Goal: Task Accomplishment & Management: Manage account settings

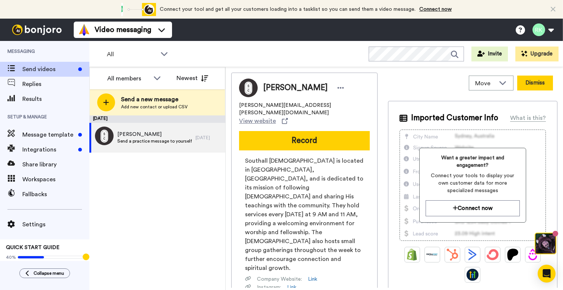
click at [538, 81] on button "Dismiss" at bounding box center [535, 83] width 36 height 15
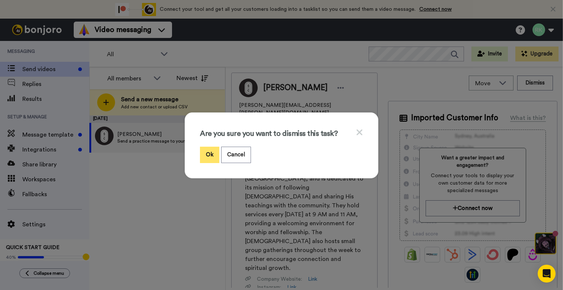
click at [205, 153] on button "Ok" at bounding box center [209, 155] width 19 height 16
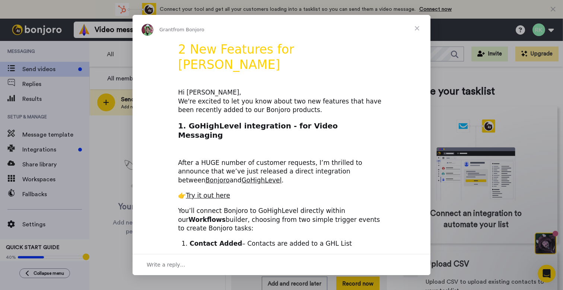
click at [420, 26] on span "Close" at bounding box center [417, 28] width 27 height 27
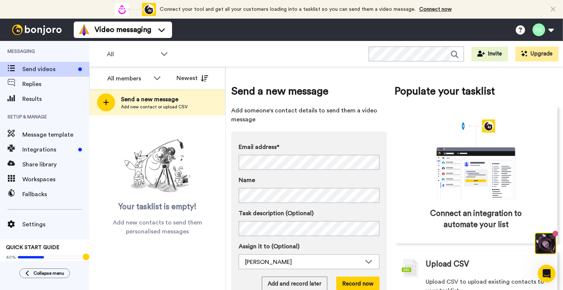
click at [555, 8] on icon at bounding box center [553, 9] width 5 height 7
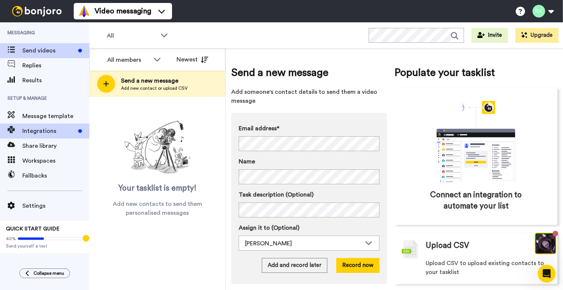
click at [67, 130] on span "Integrations" at bounding box center [48, 131] width 53 height 9
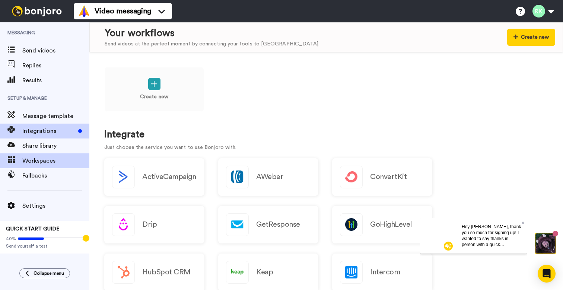
click at [45, 159] on span "Workspaces" at bounding box center [55, 160] width 67 height 9
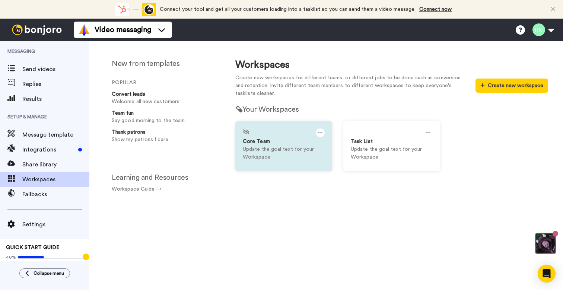
click at [272, 155] on p "Update the goal text for your Workspace" at bounding box center [284, 154] width 82 height 16
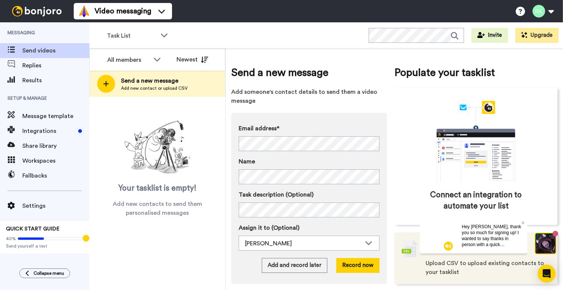
click at [483, 264] on span "Upload CSV to upload existing contacts to your tasklist" at bounding box center [488, 268] width 124 height 18
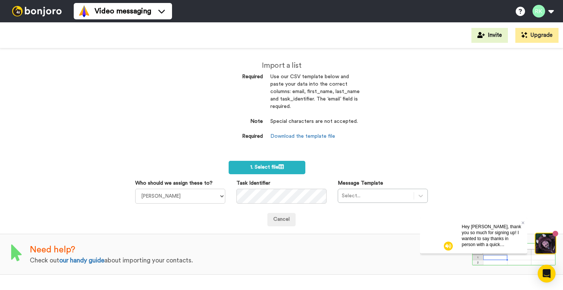
click at [394, 108] on div "Import a list Required Use our CSV template below and paste your data into the …" at bounding box center [281, 169] width 563 height 242
click at [273, 167] on span "1. Select file" at bounding box center [267, 167] width 34 height 5
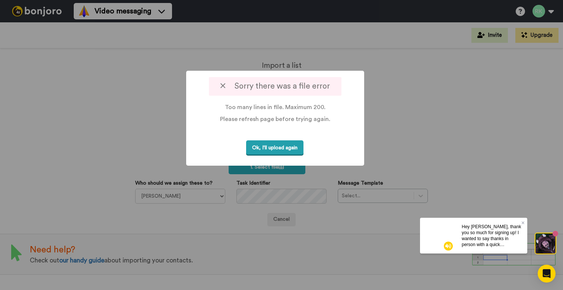
click at [290, 149] on button "Ok, I'll upload again" at bounding box center [274, 147] width 57 height 15
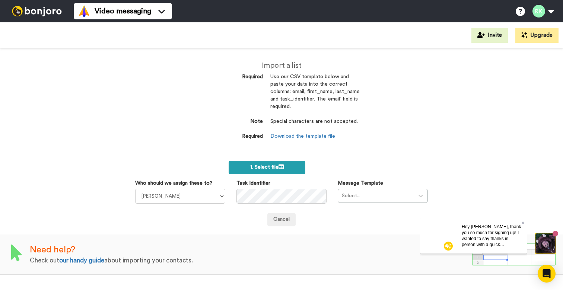
click at [269, 165] on span "1. Select file" at bounding box center [267, 167] width 34 height 5
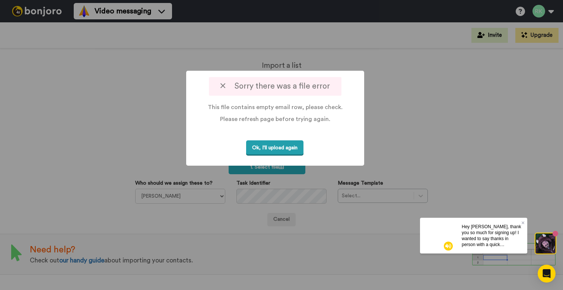
click at [279, 150] on button "Ok, I'll upload again" at bounding box center [274, 147] width 57 height 15
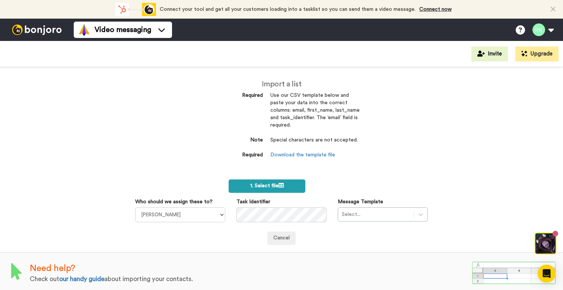
click at [279, 184] on span "1. Select file" at bounding box center [267, 185] width 34 height 5
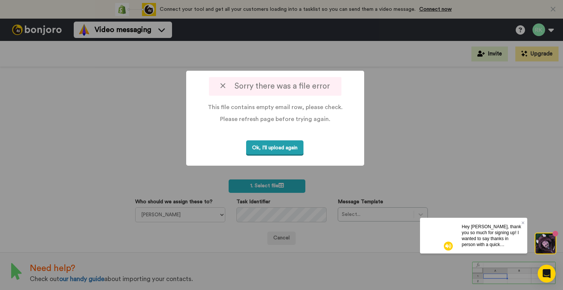
click at [291, 150] on button "Ok, I'll upload again" at bounding box center [274, 147] width 57 height 15
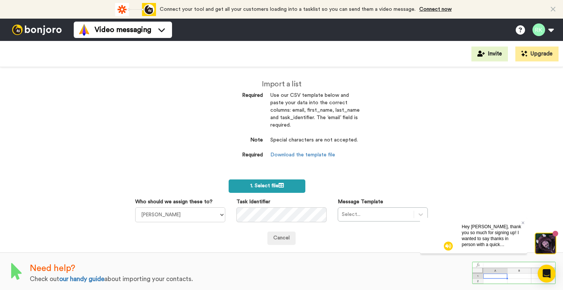
click at [286, 181] on label "1. Select file" at bounding box center [267, 186] width 77 height 13
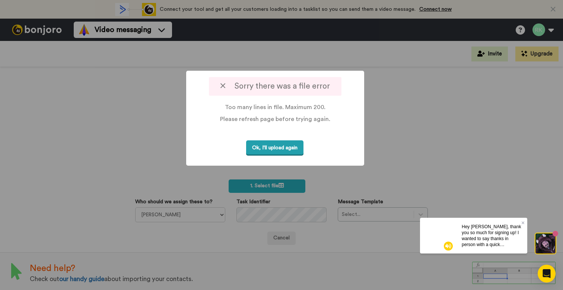
click at [295, 150] on button "Ok, I'll upload again" at bounding box center [274, 147] width 57 height 15
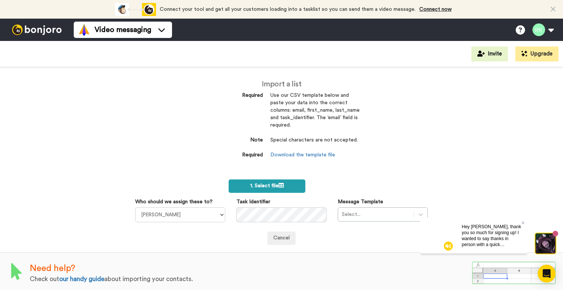
click at [262, 183] on span "1. Select file" at bounding box center [267, 185] width 34 height 5
click at [278, 189] on label "1. Select file" at bounding box center [267, 186] width 77 height 13
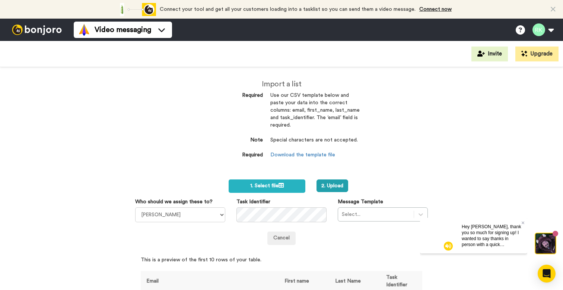
click at [350, 210] on div "Select..." at bounding box center [383, 215] width 90 height 14
click at [338, 184] on button "2. Upload" at bounding box center [333, 186] width 32 height 13
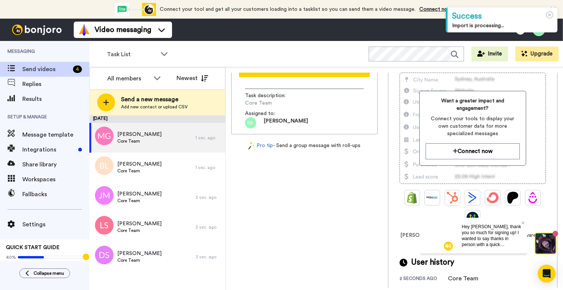
scroll to position [56, 0]
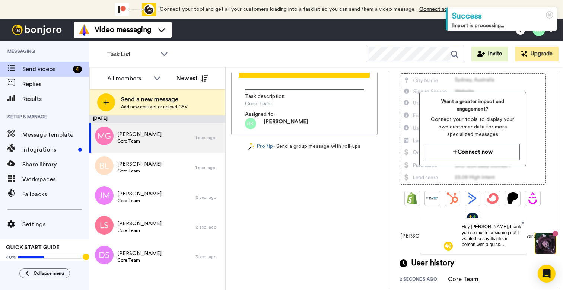
click at [523, 223] on icon at bounding box center [523, 222] width 3 height 3
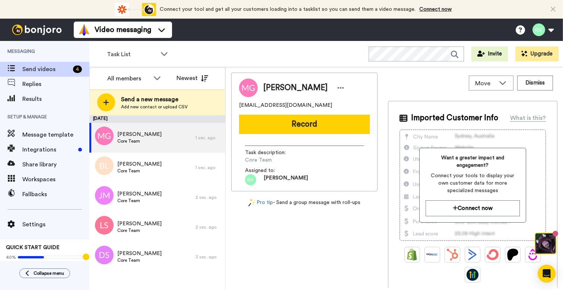
scroll to position [0, 0]
click at [51, 181] on span "Workspaces" at bounding box center [55, 179] width 67 height 9
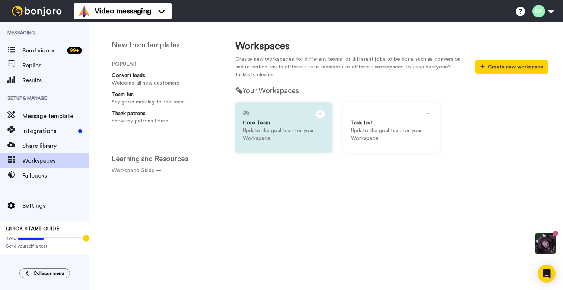
click at [287, 133] on p "Update the goal text for your Workspace" at bounding box center [284, 135] width 82 height 16
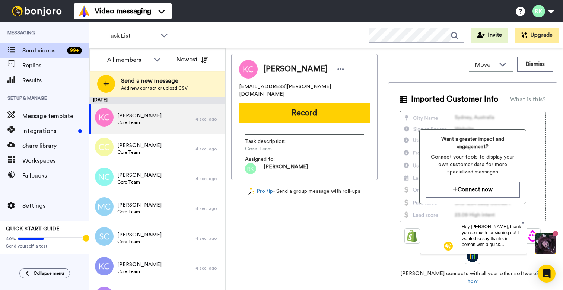
click at [523, 222] on icon at bounding box center [523, 223] width 3 height 4
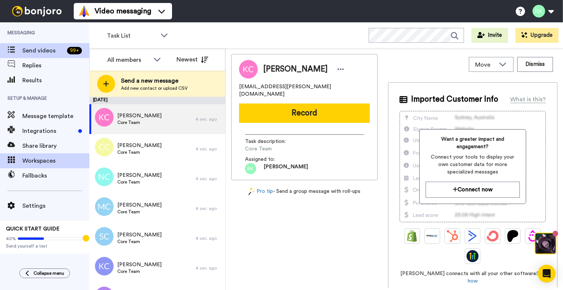
click at [47, 162] on span "Workspaces" at bounding box center [55, 160] width 67 height 9
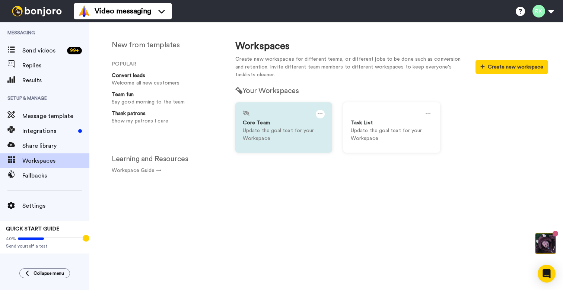
click at [321, 114] on icon at bounding box center [320, 114] width 5 height 8
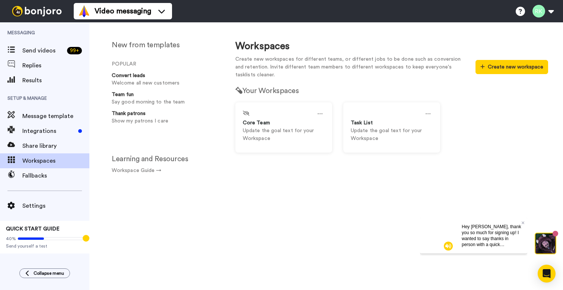
click at [325, 91] on h2 "Your Workspaces" at bounding box center [391, 91] width 313 height 8
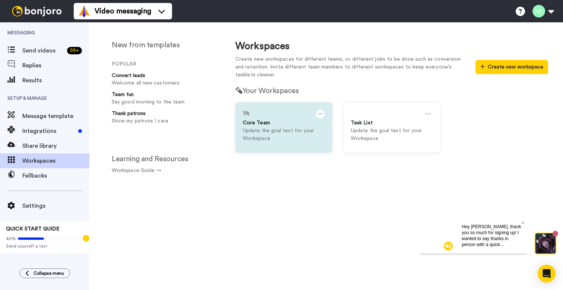
click at [292, 125] on div "Core Team" at bounding box center [284, 123] width 82 height 8
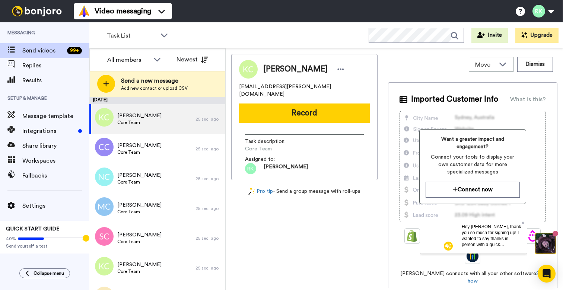
click at [488, 98] on span "Imported Customer Info" at bounding box center [454, 99] width 87 height 11
click at [523, 222] on icon at bounding box center [523, 222] width 3 height 3
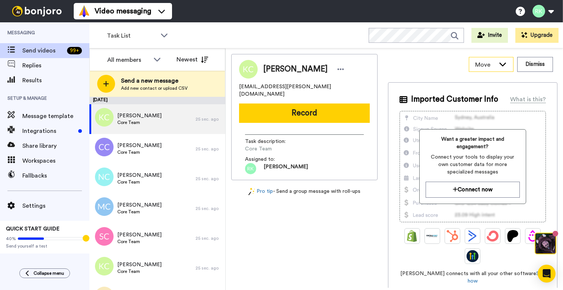
click at [507, 67] on div "Move" at bounding box center [491, 64] width 44 height 14
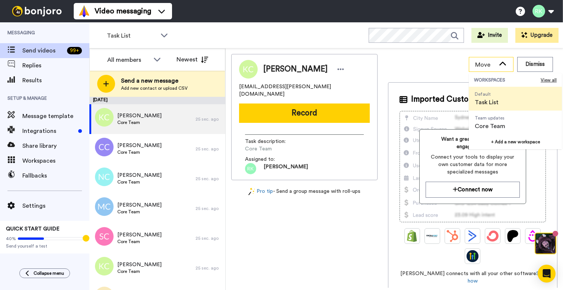
click at [505, 64] on icon at bounding box center [503, 64] width 7 height 4
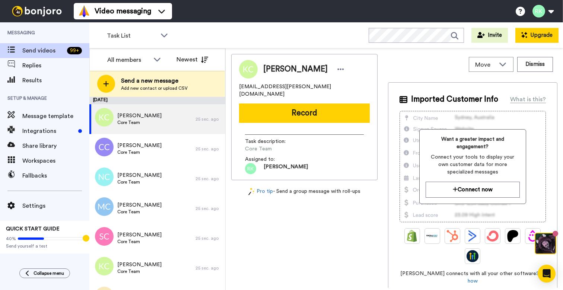
click at [539, 36] on button "Upgrade" at bounding box center [537, 35] width 43 height 15
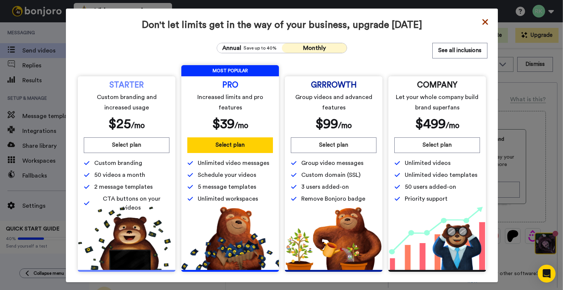
click at [485, 22] on icon at bounding box center [485, 22] width 6 height 6
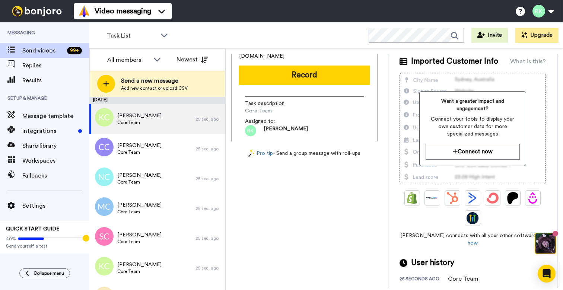
scroll to position [38, 0]
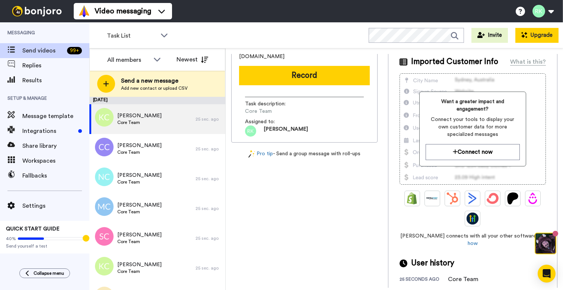
click at [536, 31] on button "Upgrade" at bounding box center [537, 35] width 43 height 15
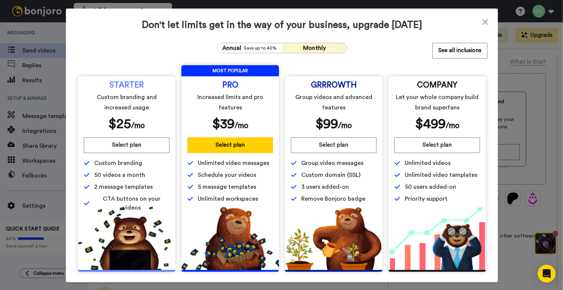
click at [341, 94] on span "Group videos and advanced features" at bounding box center [333, 102] width 83 height 21
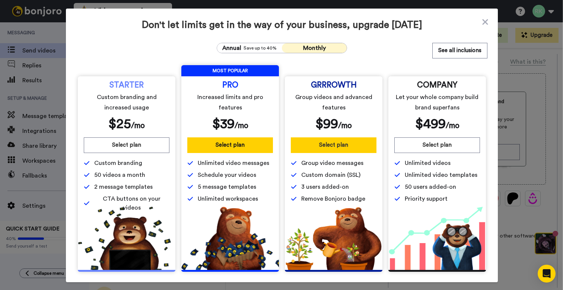
click at [339, 147] on button "Select plan" at bounding box center [334, 145] width 86 height 16
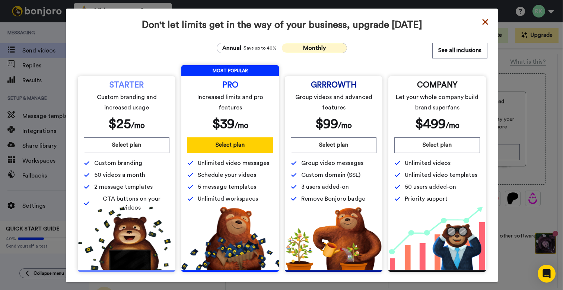
click at [486, 22] on icon at bounding box center [485, 22] width 6 height 6
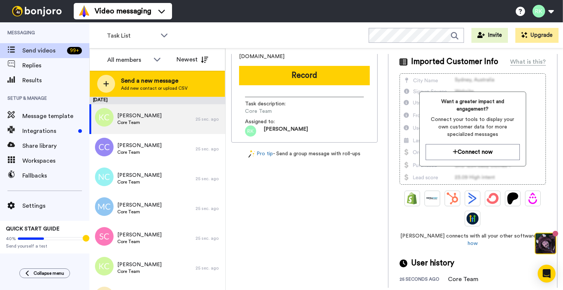
click at [107, 84] on icon at bounding box center [107, 84] width 6 height 6
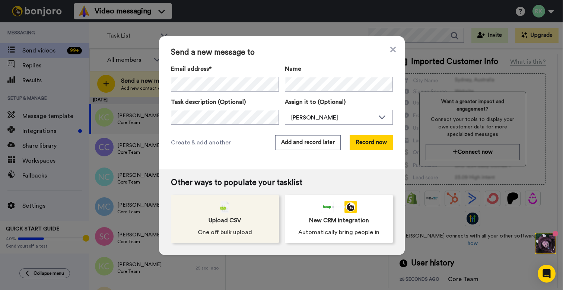
click at [235, 225] on span "Upload CSV" at bounding box center [225, 220] width 33 height 9
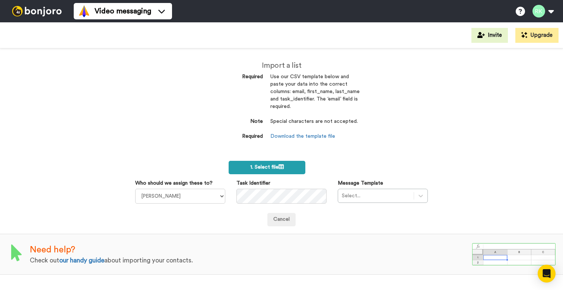
click at [277, 169] on label "1. Select file" at bounding box center [267, 167] width 77 height 13
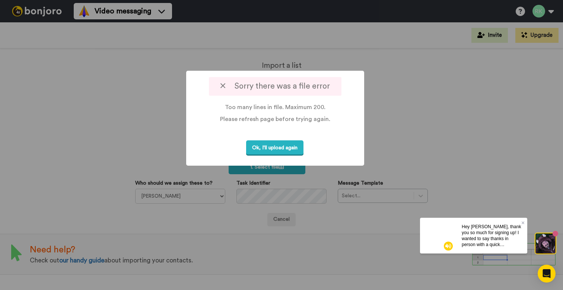
click at [385, 137] on div at bounding box center [281, 145] width 563 height 290
click at [223, 86] on icon at bounding box center [223, 86] width 5 height 8
click at [274, 150] on button "Ok, I'll upload again" at bounding box center [274, 147] width 57 height 15
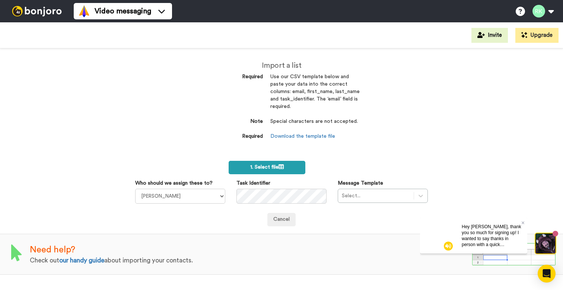
click at [275, 165] on span "1. Select file" at bounding box center [267, 167] width 34 height 5
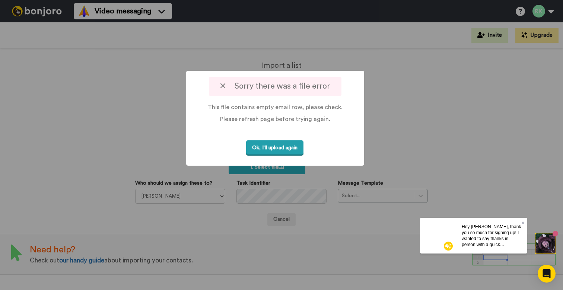
click at [270, 146] on button "Ok, I'll upload again" at bounding box center [274, 147] width 57 height 15
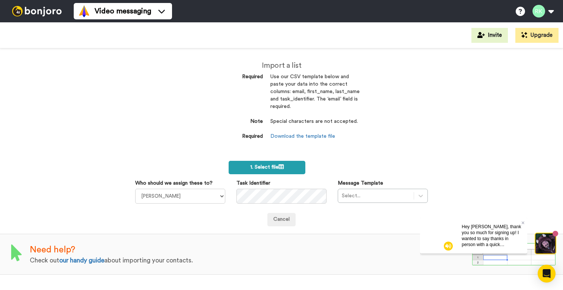
click at [271, 167] on span "1. Select file" at bounding box center [267, 167] width 34 height 5
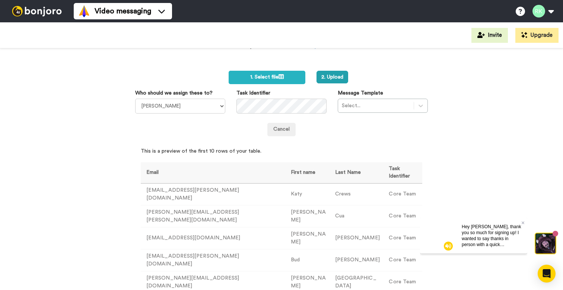
scroll to position [93, 0]
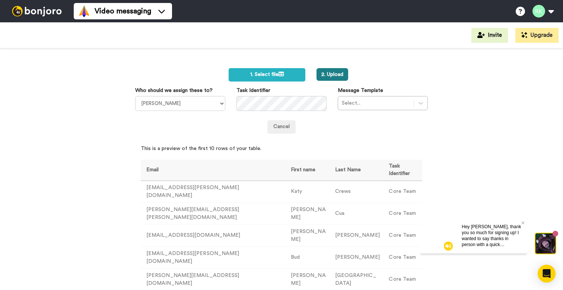
click at [331, 75] on button "2. Upload" at bounding box center [333, 74] width 32 height 13
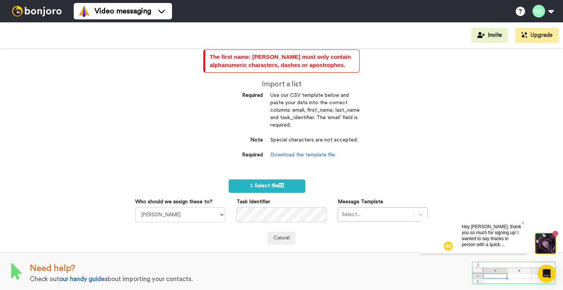
scroll to position [4, 0]
click at [295, 183] on label "1. Select file" at bounding box center [267, 186] width 77 height 13
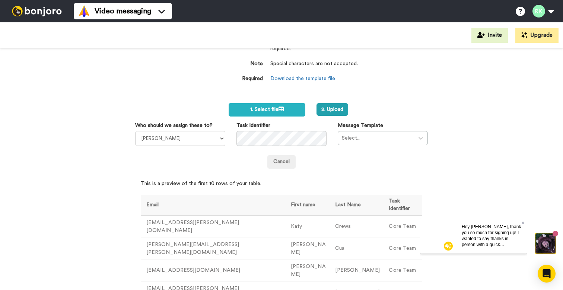
scroll to position [80, 0]
click at [337, 109] on button "2. Upload" at bounding box center [333, 110] width 32 height 13
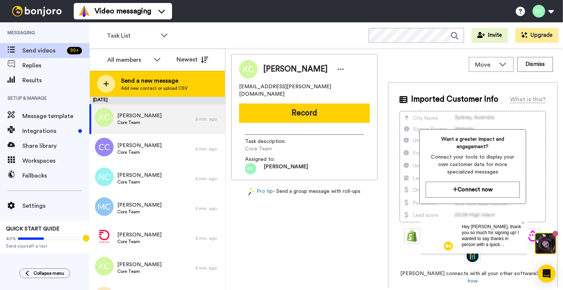
click at [105, 87] on icon at bounding box center [106, 83] width 6 height 7
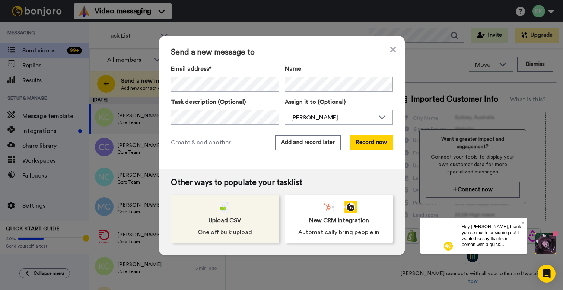
click at [244, 215] on div "Upload CSV One off bulk upload" at bounding box center [225, 219] width 108 height 48
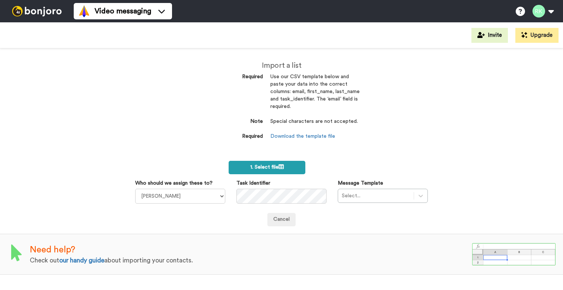
click at [277, 168] on span "1. Select file" at bounding box center [267, 167] width 34 height 5
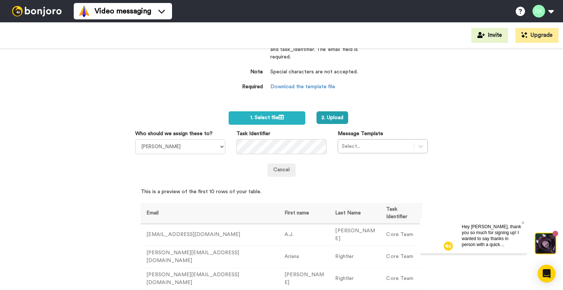
scroll to position [52, 0]
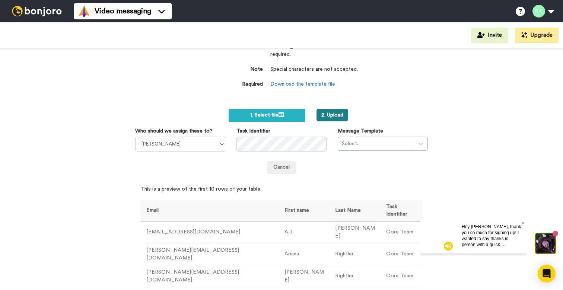
click at [333, 110] on button "2. Upload" at bounding box center [333, 115] width 32 height 13
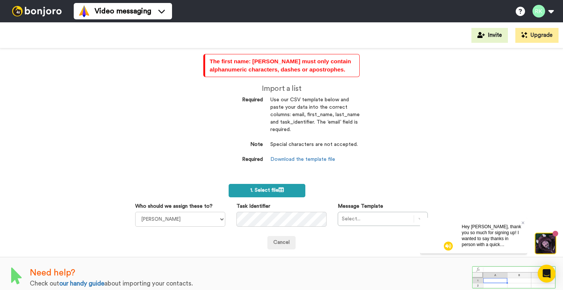
click at [261, 188] on span "1. Select file" at bounding box center [267, 190] width 34 height 5
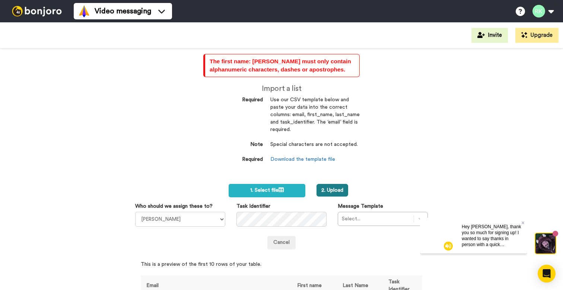
click at [333, 188] on button "2. Upload" at bounding box center [333, 190] width 32 height 13
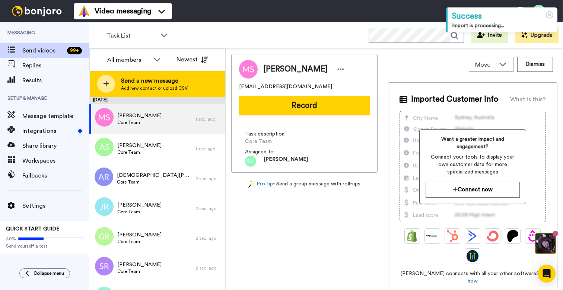
click at [134, 82] on span "Send a new message" at bounding box center [154, 80] width 67 height 9
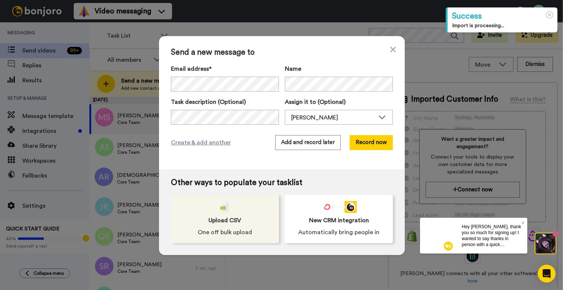
click at [244, 227] on div "Upload CSV One off bulk upload" at bounding box center [225, 219] width 108 height 48
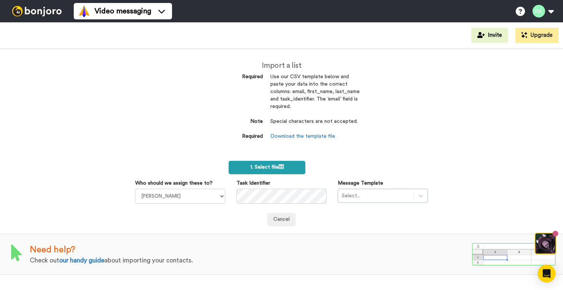
click at [275, 165] on span "1. Select file" at bounding box center [267, 167] width 34 height 5
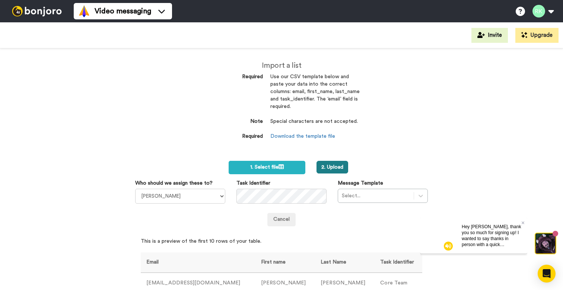
click at [332, 164] on button "2. Upload" at bounding box center [333, 167] width 32 height 13
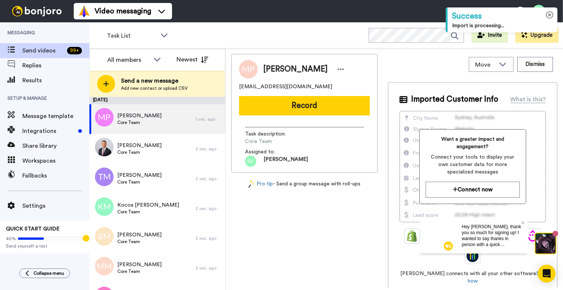
click at [550, 17] on icon at bounding box center [550, 15] width 8 height 8
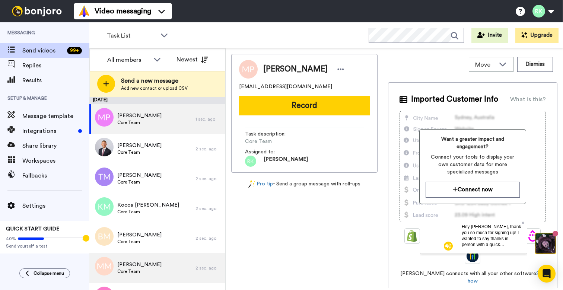
drag, startPoint x: 301, startPoint y: 193, endPoint x: 147, endPoint y: 281, distance: 177.7
click at [292, 194] on div "[PERSON_NAME] [EMAIL_ADDRESS][DOMAIN_NAME] Record Task description : Core Team …" at bounding box center [304, 171] width 146 height 234
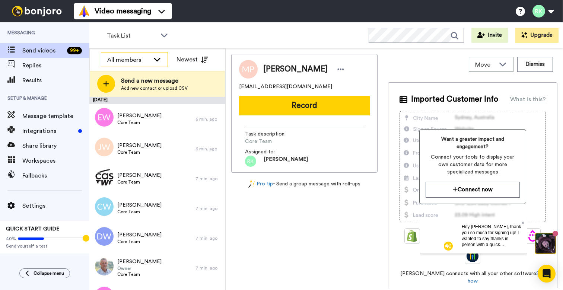
click at [158, 61] on icon at bounding box center [157, 59] width 9 height 7
click at [132, 89] on span "[PERSON_NAME]" at bounding box center [127, 87] width 53 height 7
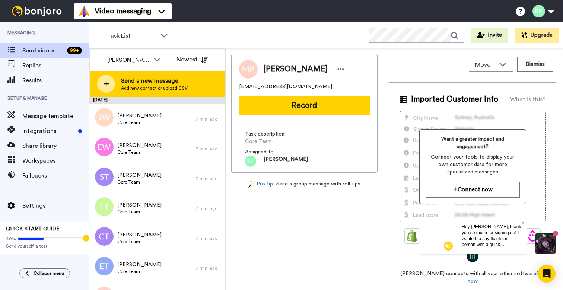
click at [156, 79] on span "Send a new message" at bounding box center [154, 80] width 67 height 9
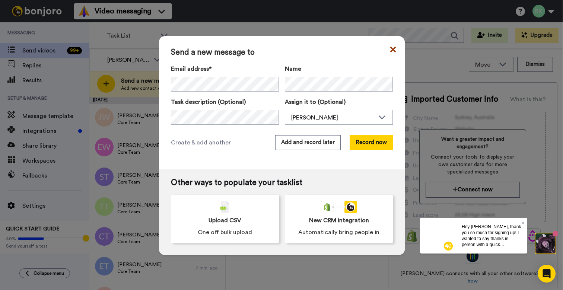
click at [390, 50] on icon at bounding box center [393, 50] width 6 height 6
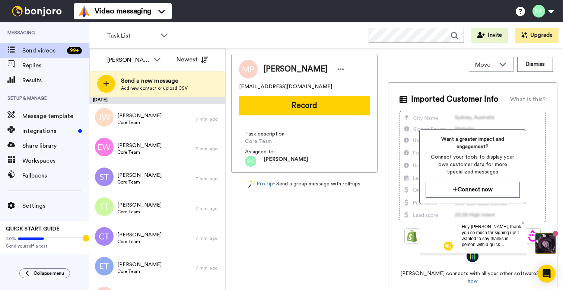
click at [52, 53] on span "Send videos" at bounding box center [43, 50] width 42 height 9
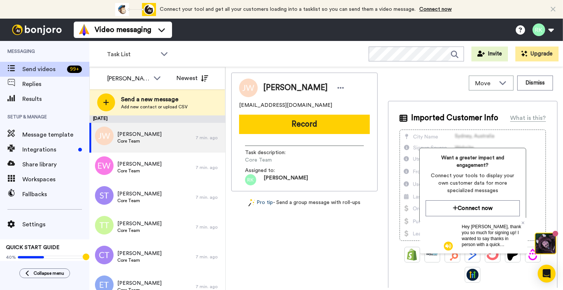
click at [266, 204] on link "Pro tip" at bounding box center [260, 203] width 25 height 8
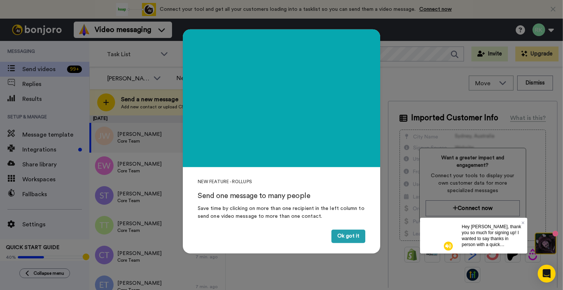
click at [341, 236] on button "Ok got it" at bounding box center [349, 236] width 34 height 13
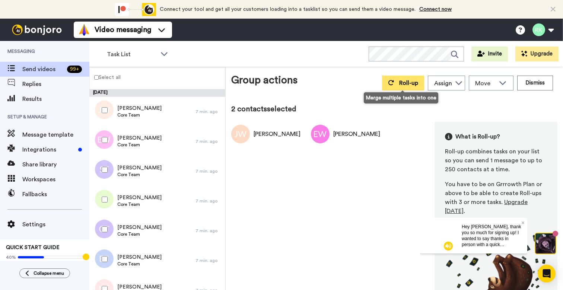
click at [409, 85] on span "Roll-up" at bounding box center [408, 83] width 19 height 6
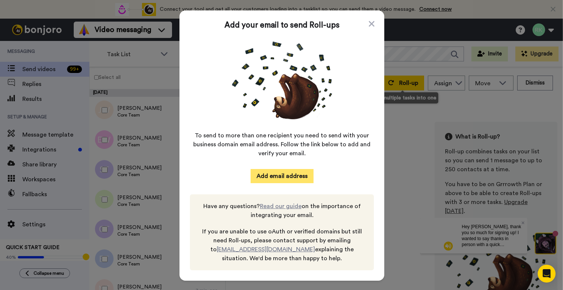
click at [294, 179] on button "Add email address" at bounding box center [282, 176] width 63 height 14
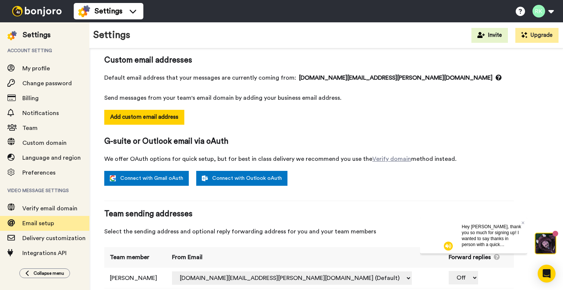
scroll to position [64, 0]
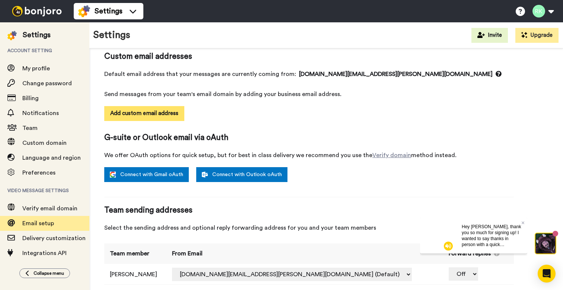
click at [170, 117] on button "Add custom email address" at bounding box center [144, 113] width 80 height 15
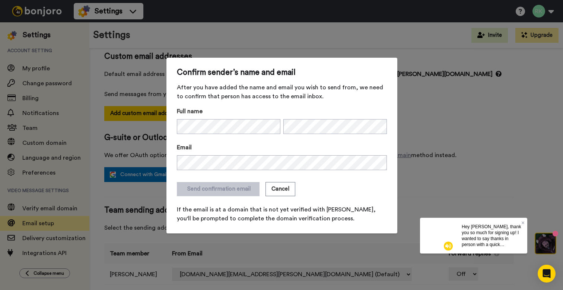
click at [309, 180] on form "Full name Email Send confirmation email Cancel If the email is at a domain that…" at bounding box center [282, 165] width 210 height 116
click at [219, 190] on button "Send confirmation email" at bounding box center [218, 189] width 83 height 14
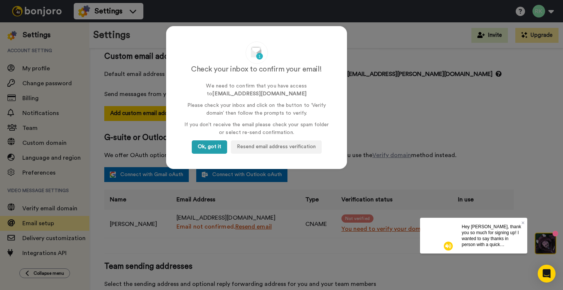
click at [219, 149] on button "Ok, got it" at bounding box center [209, 146] width 35 height 13
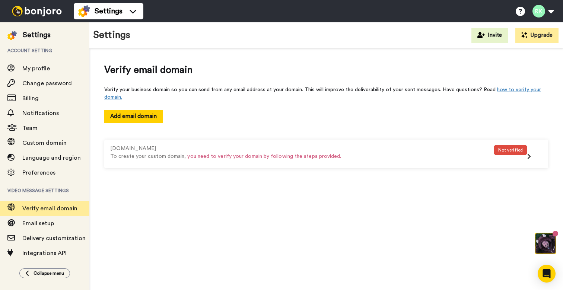
click at [513, 153] on div "Not verified" at bounding box center [511, 150] width 34 height 10
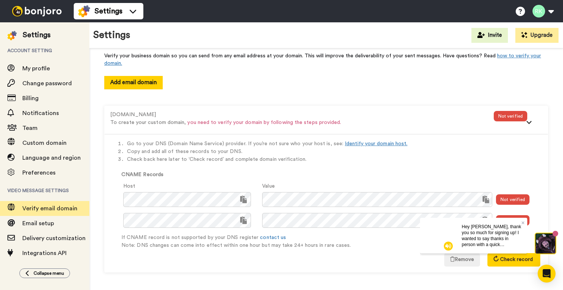
scroll to position [34, 0]
